Goal: Transaction & Acquisition: Subscribe to service/newsletter

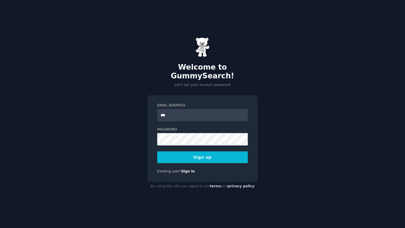
type input "**********"
click at [197, 152] on button "Sign up" at bounding box center [202, 157] width 90 height 12
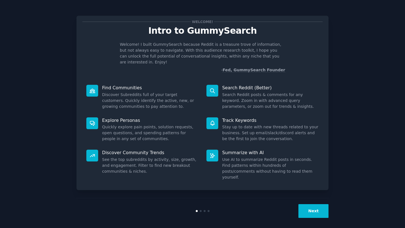
click at [317, 217] on div "Next" at bounding box center [202, 211] width 252 height 26
click at [313, 207] on button "Next" at bounding box center [313, 211] width 30 height 14
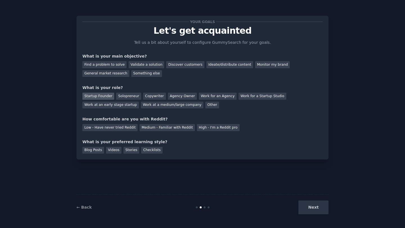
click at [106, 96] on div "Startup Founder" at bounding box center [98, 96] width 32 height 7
click at [131, 127] on div "Low - Have never tried Reddit" at bounding box center [109, 127] width 55 height 7
click at [118, 151] on div "Videos" at bounding box center [113, 150] width 15 height 7
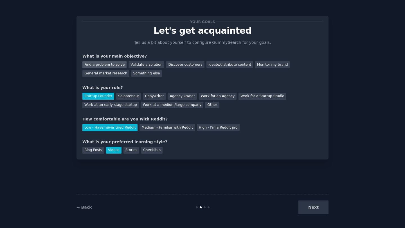
click at [91, 67] on div "Find a problem to solve" at bounding box center [104, 64] width 44 height 7
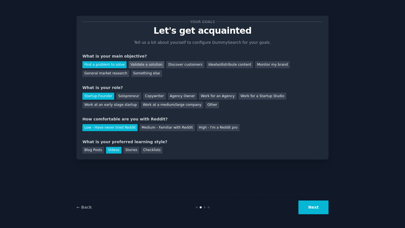
click at [143, 63] on div "Validate a solution" at bounding box center [146, 64] width 36 height 7
click at [106, 65] on div "Find a problem to solve" at bounding box center [104, 64] width 44 height 7
click at [80, 207] on link "← Back" at bounding box center [83, 207] width 15 height 4
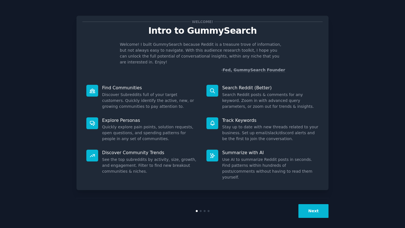
click at [307, 205] on button "Next" at bounding box center [313, 211] width 30 height 14
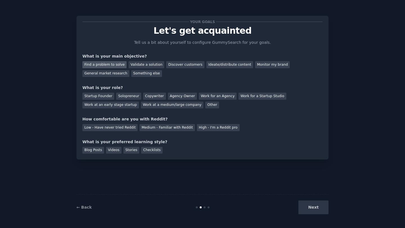
click at [115, 62] on div "Find a problem to solve" at bounding box center [104, 64] width 44 height 7
click at [99, 95] on div "Startup Founder" at bounding box center [98, 96] width 32 height 7
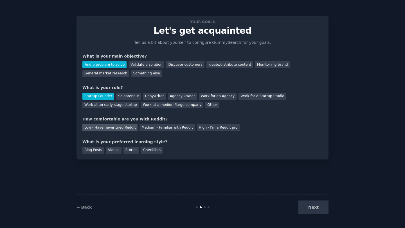
click at [106, 127] on div "Low - Have never tried Reddit" at bounding box center [109, 127] width 55 height 7
click at [116, 149] on div "Videos" at bounding box center [113, 150] width 15 height 7
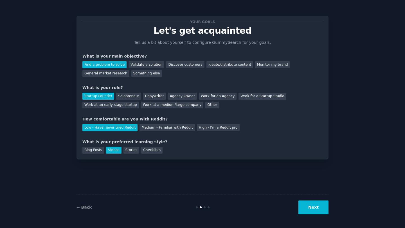
click at [309, 208] on button "Next" at bounding box center [313, 208] width 30 height 14
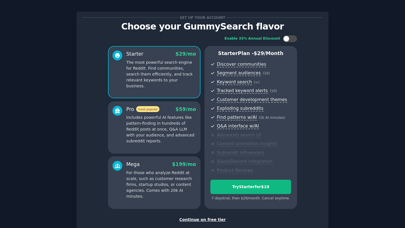
scroll to position [4, 0]
click at [166, 142] on p "Includes powerful AI features like pattern-finding in hundreds of Reddit posts …" at bounding box center [161, 128] width 70 height 29
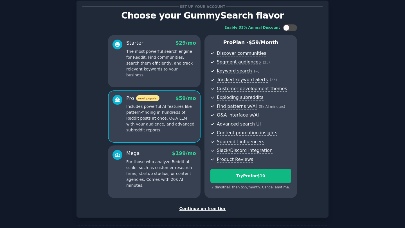
scroll to position [38, 0]
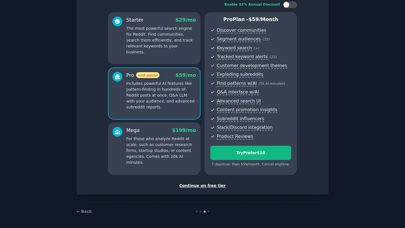
click at [165, 169] on div "Mega $ 199 /mo For those who analyze Reddit at scale, such as customer research…" at bounding box center [154, 148] width 92 height 52
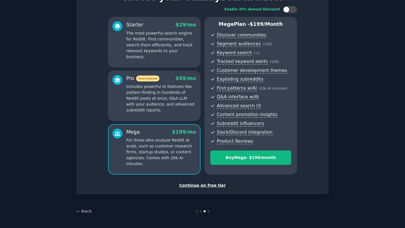
click at [174, 106] on p "Includes powerful AI features like pattern-finding in hundreds of Reddit posts …" at bounding box center [161, 98] width 70 height 29
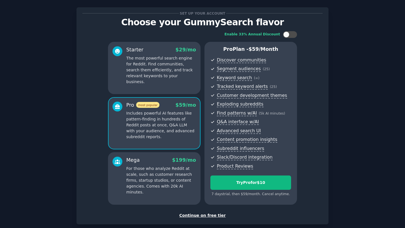
scroll to position [4, 0]
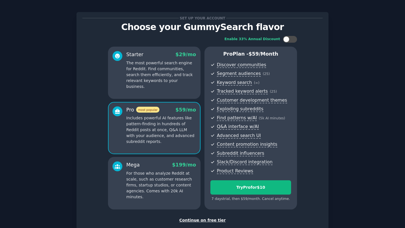
click at [181, 92] on div "Starter $ 29 /mo The most powerful search engine for Reddit. Find communities, …" at bounding box center [154, 73] width 92 height 52
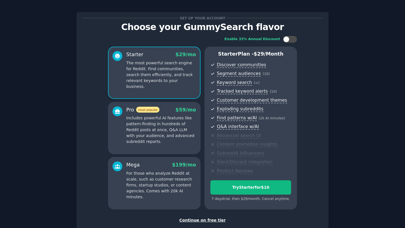
scroll to position [38, 0]
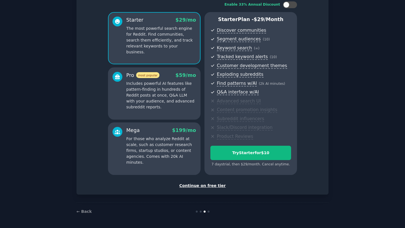
click at [209, 180] on div "Set up your account Choose your GummySearch flavor Enable 33% Annual Discount S…" at bounding box center [202, 85] width 240 height 205
click at [205, 187] on div "Continue on free tier" at bounding box center [202, 186] width 240 height 6
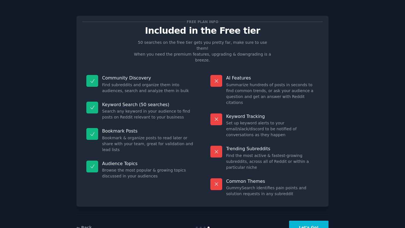
click at [302, 221] on button "Let's Go!" at bounding box center [308, 228] width 39 height 14
